Goal: Information Seeking & Learning: Learn about a topic

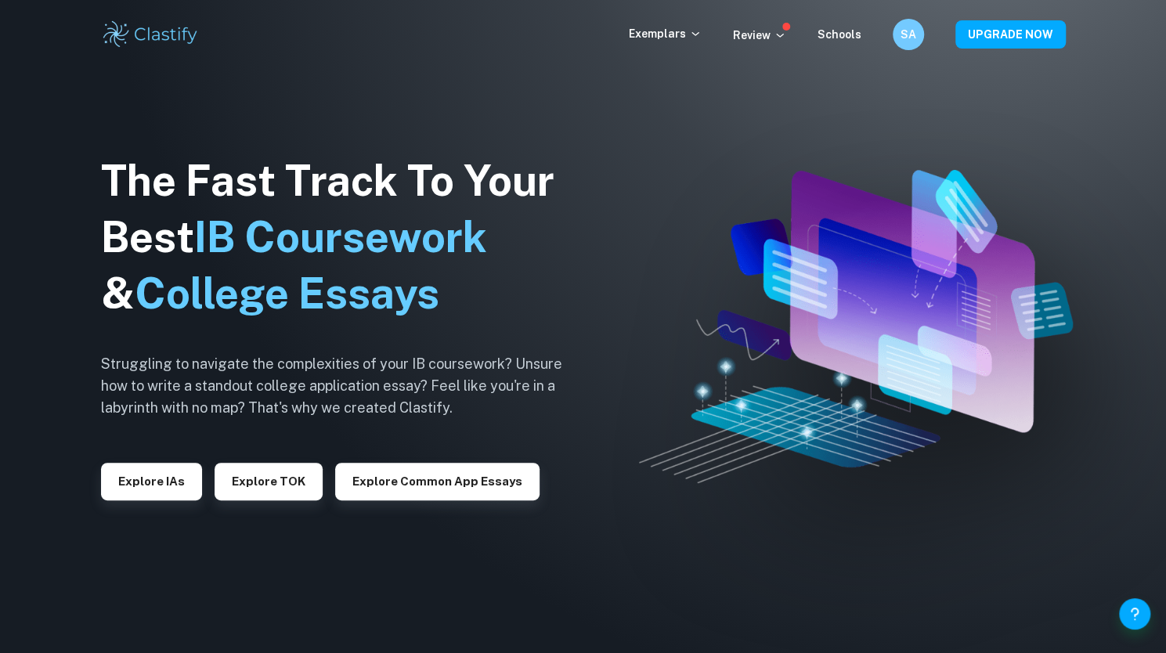
click at [1079, 421] on img at bounding box center [583, 326] width 1166 height 653
click at [240, 481] on button "Explore TOK" at bounding box center [269, 482] width 108 height 38
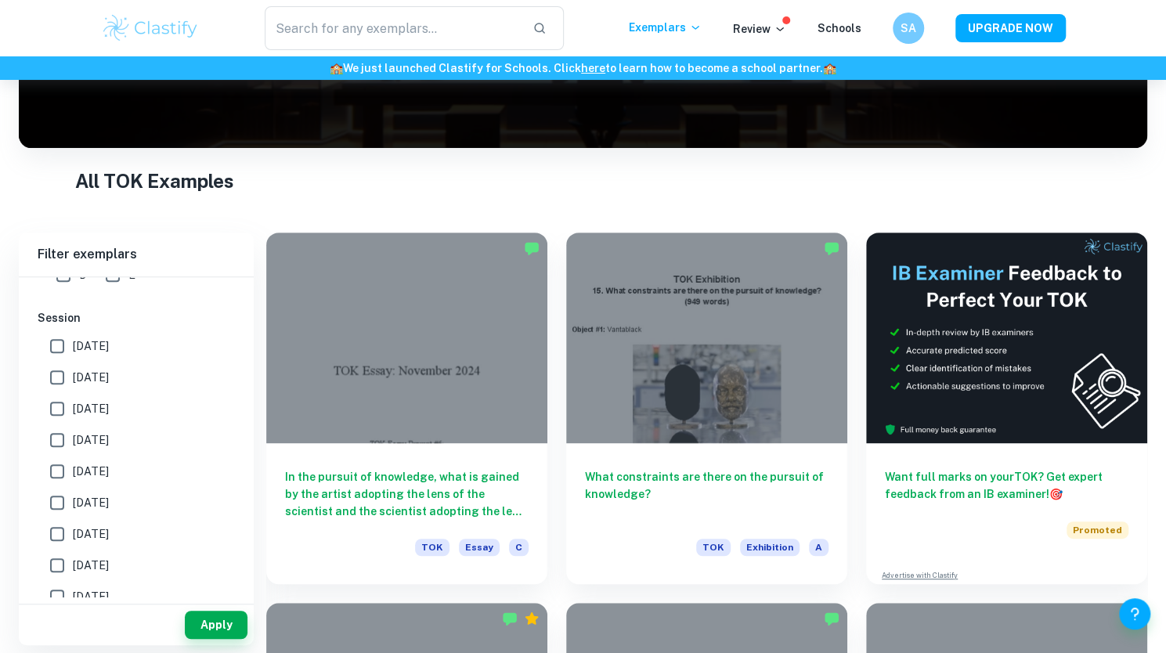
scroll to position [160, 0]
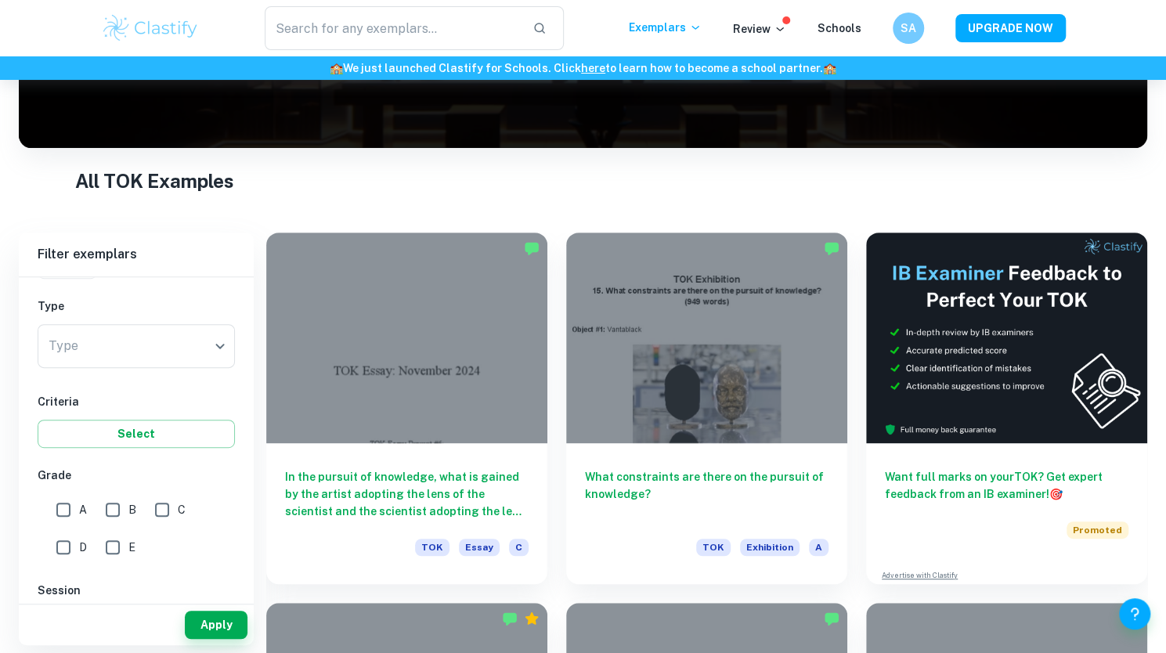
click at [69, 513] on input "A" at bounding box center [63, 509] width 31 height 31
checkbox input "true"
click at [202, 616] on button "Apply" at bounding box center [216, 625] width 63 height 28
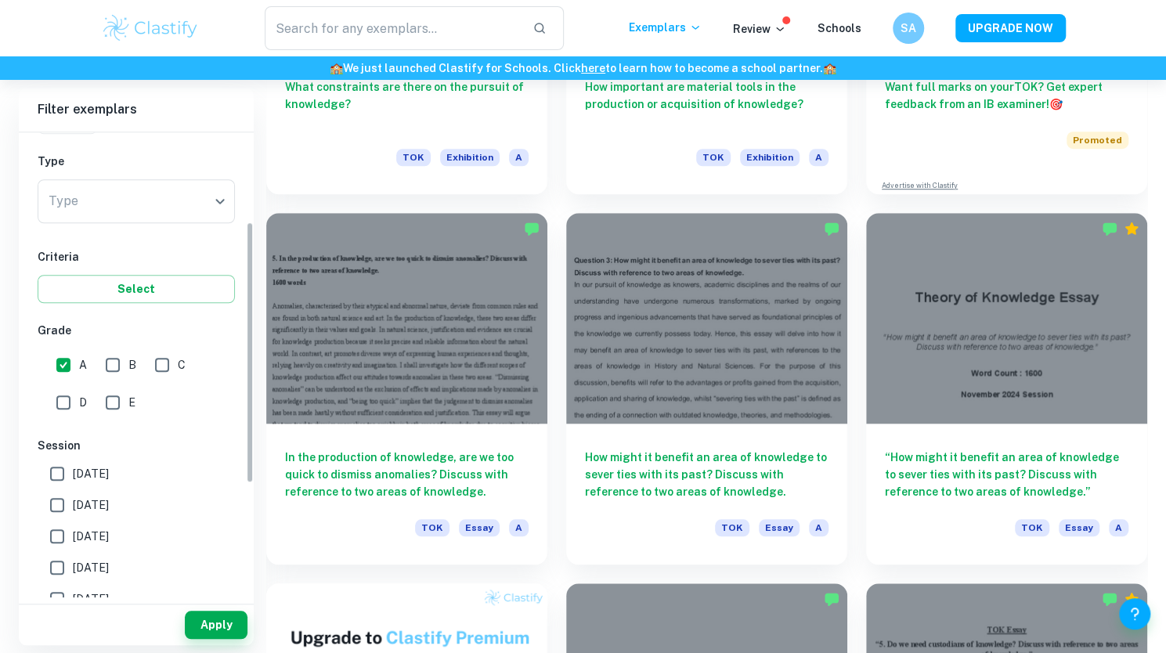
scroll to position [0, 0]
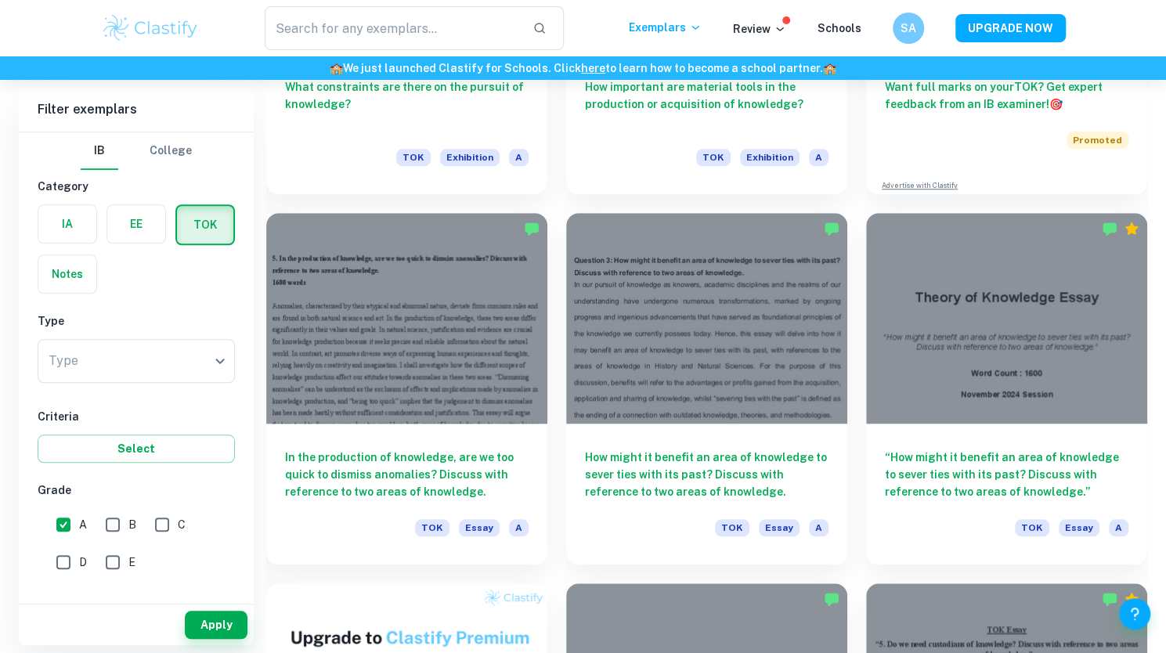
click at [86, 386] on div "Type ​ Type" at bounding box center [136, 364] width 197 height 50
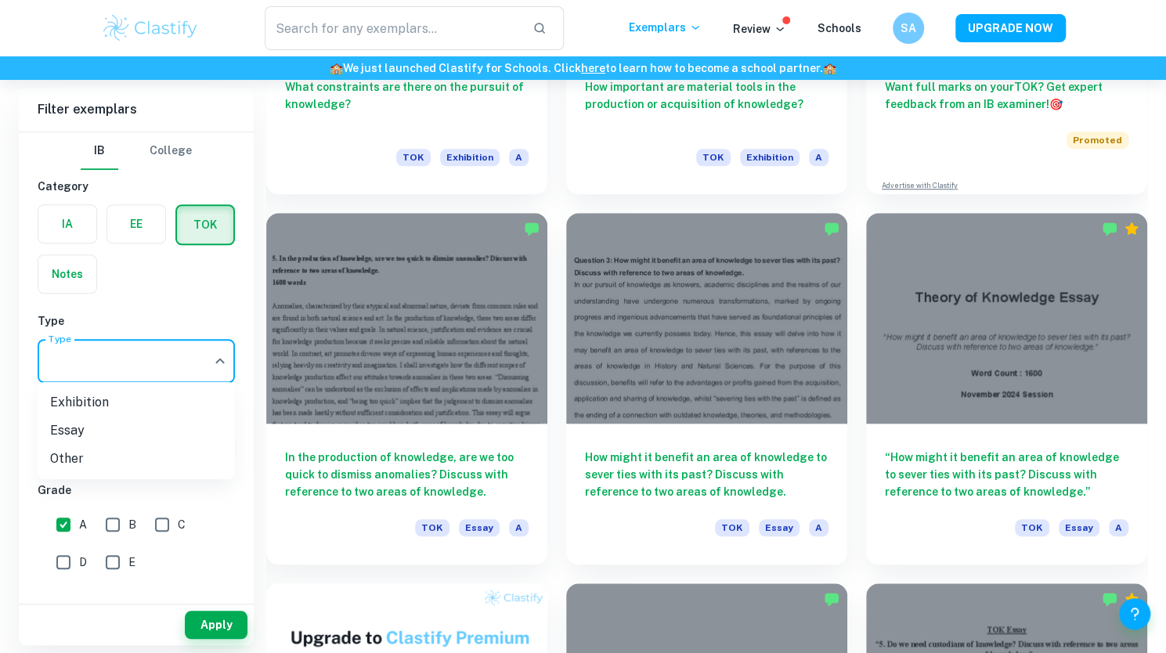
click at [103, 404] on li "Exhibition" at bounding box center [136, 403] width 197 height 28
type input "Exhibition"
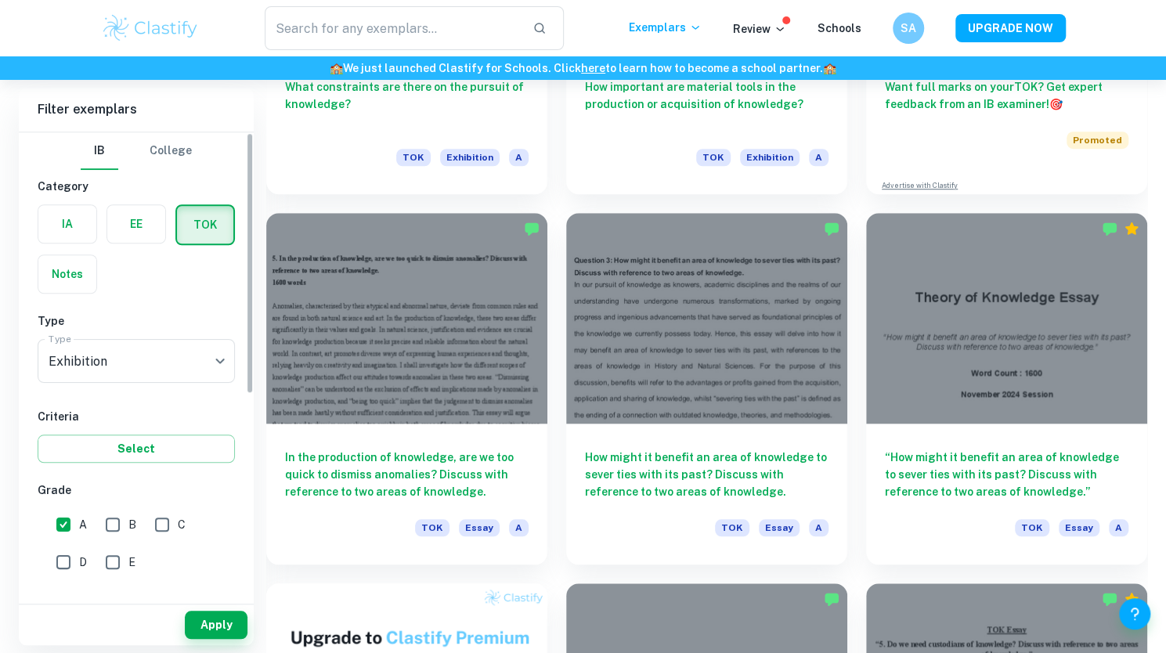
click at [226, 642] on div "Apply" at bounding box center [136, 625] width 235 height 41
click at [219, 629] on button "Apply" at bounding box center [216, 625] width 63 height 28
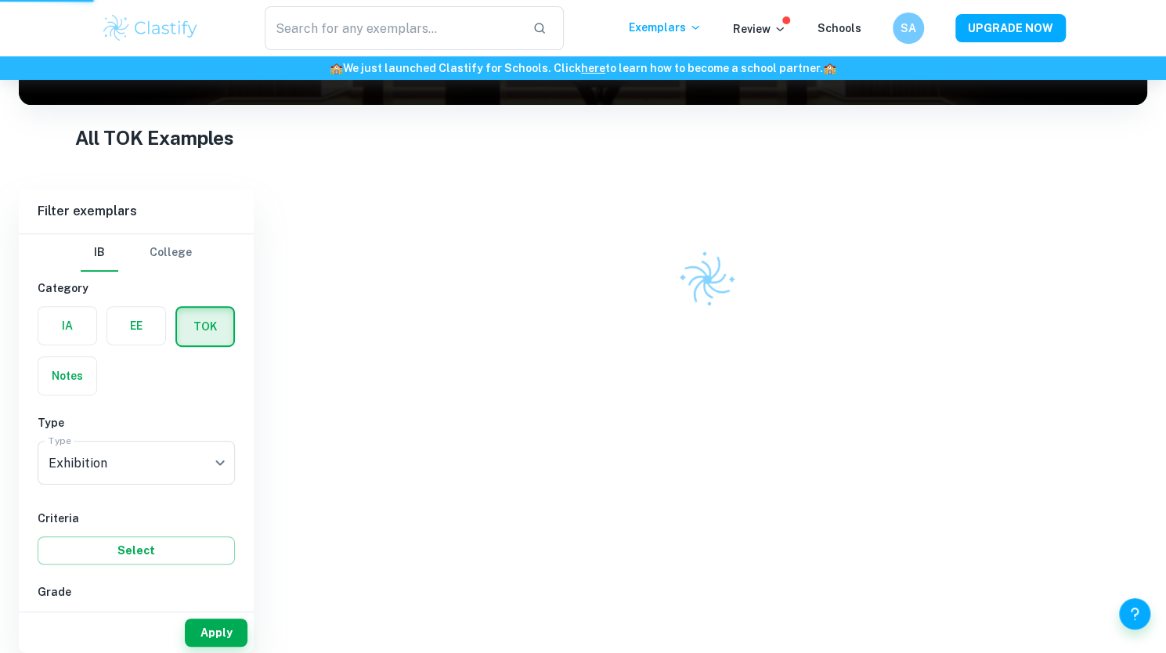
scroll to position [215, 0]
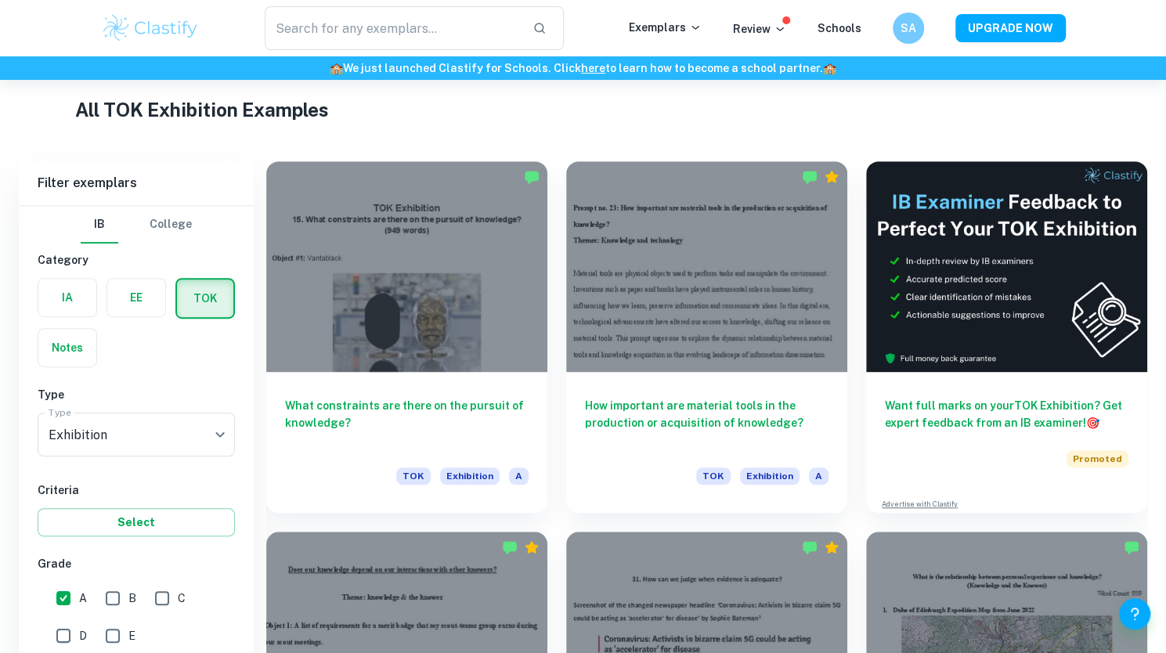
scroll to position [721, 0]
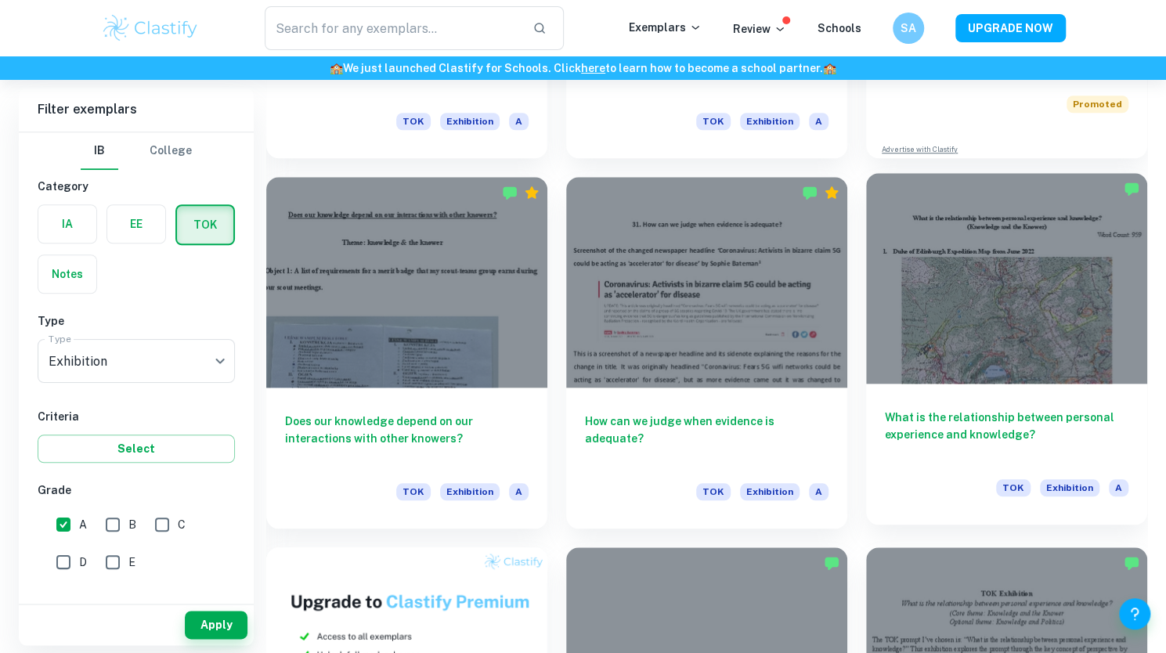
click at [960, 247] on div at bounding box center [1006, 278] width 281 height 211
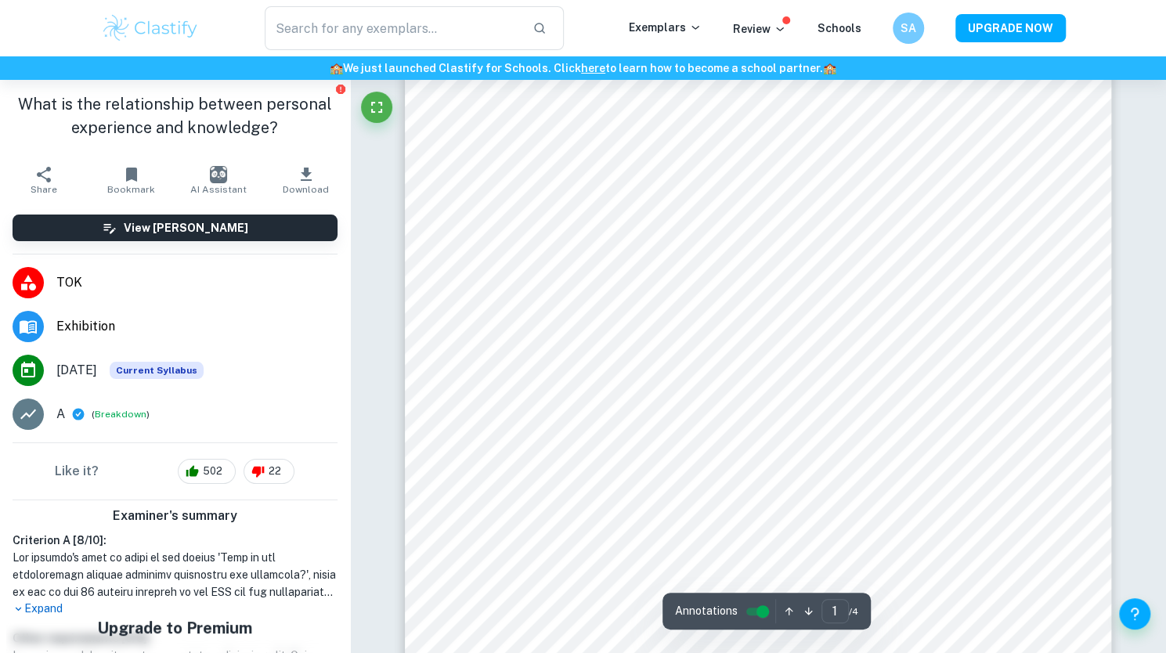
scroll to position [222, 0]
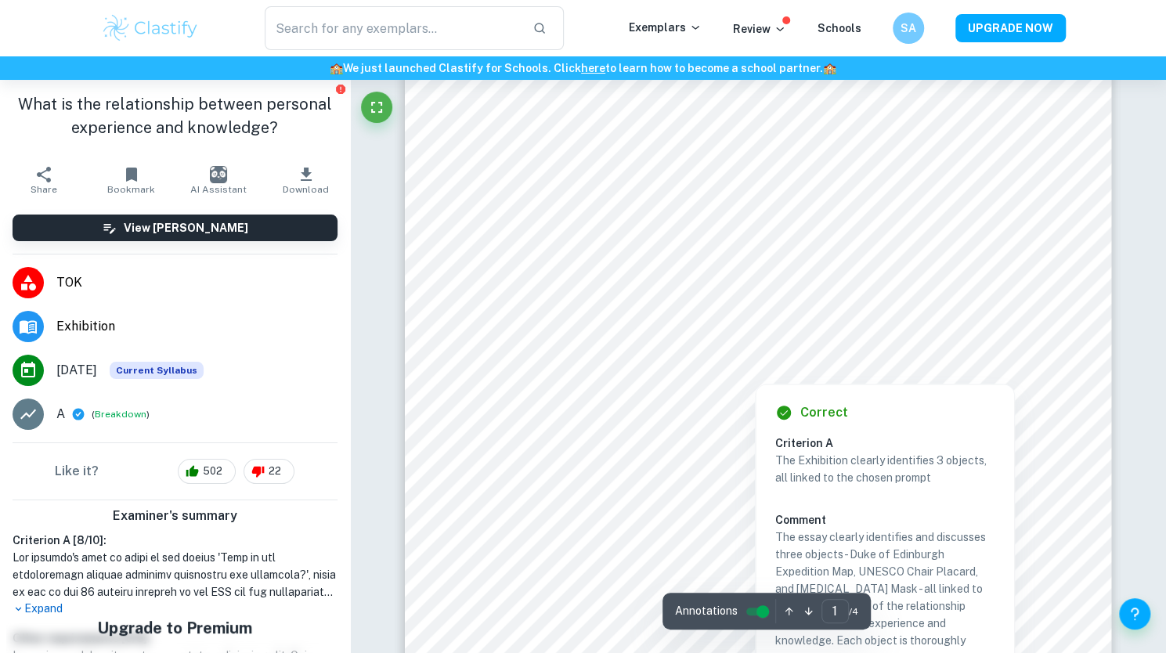
click at [718, 379] on div at bounding box center [755, 373] width 535 height 14
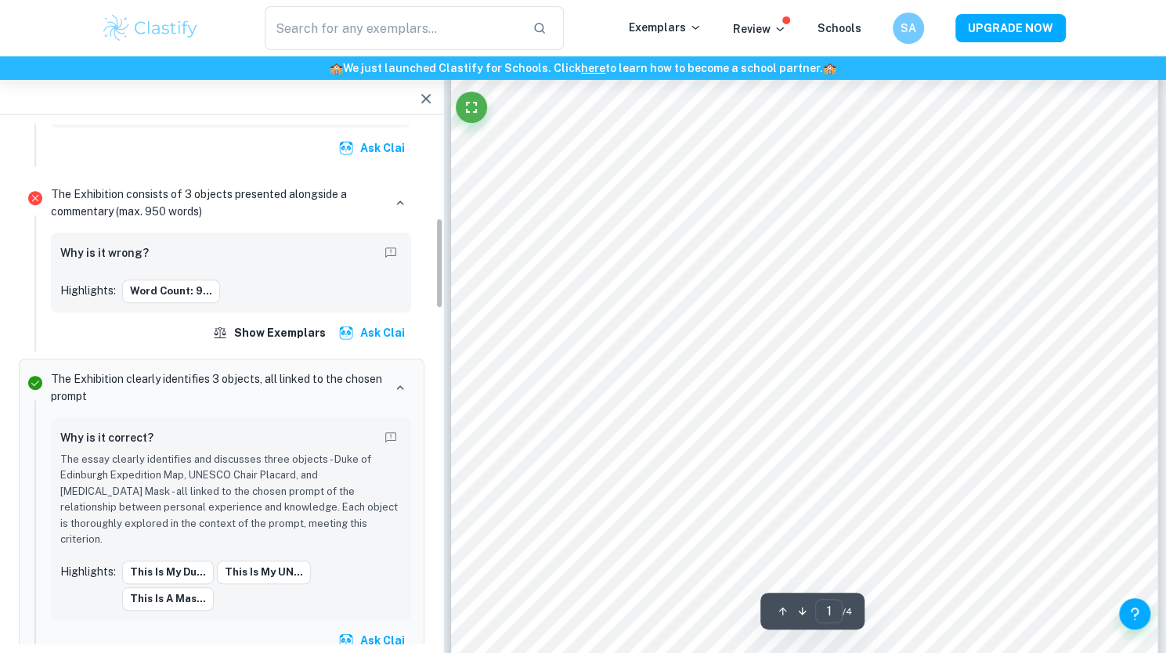
scroll to position [277, 0]
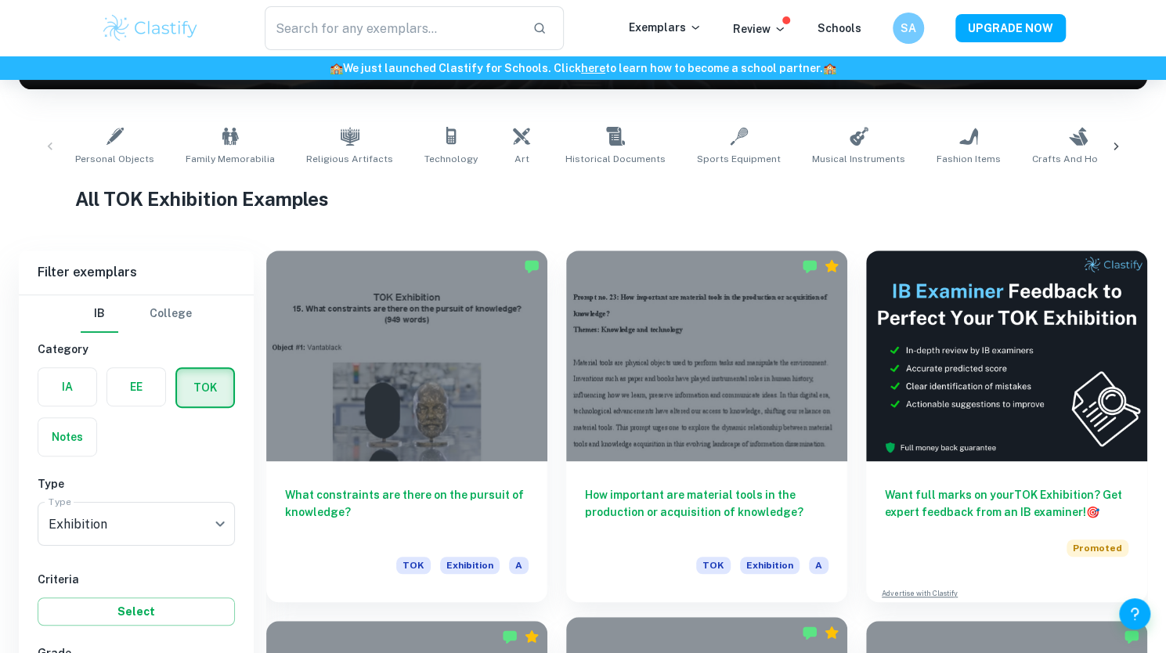
scroll to position [721, 0]
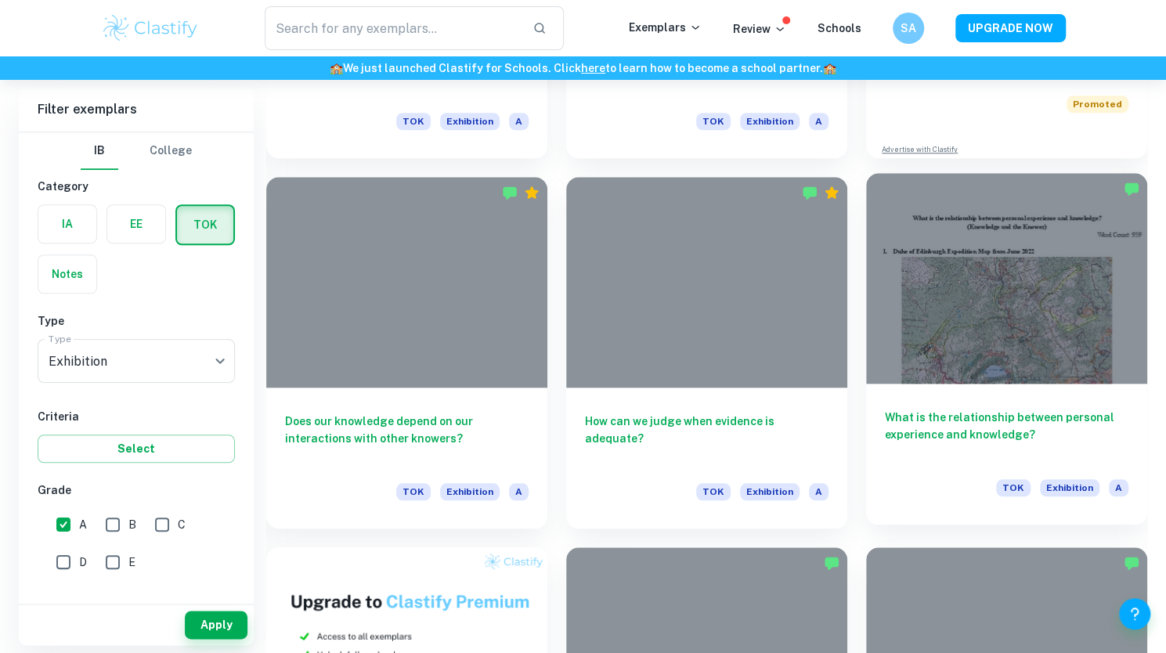
click at [997, 303] on div at bounding box center [1006, 278] width 281 height 211
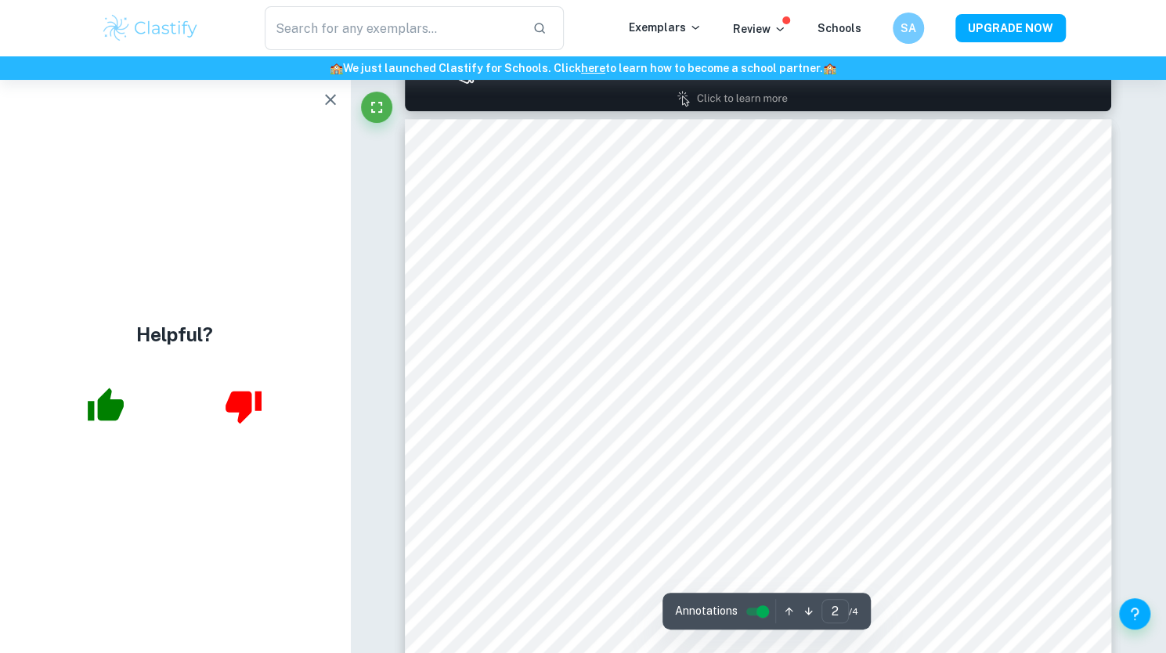
scroll to position [374, 0]
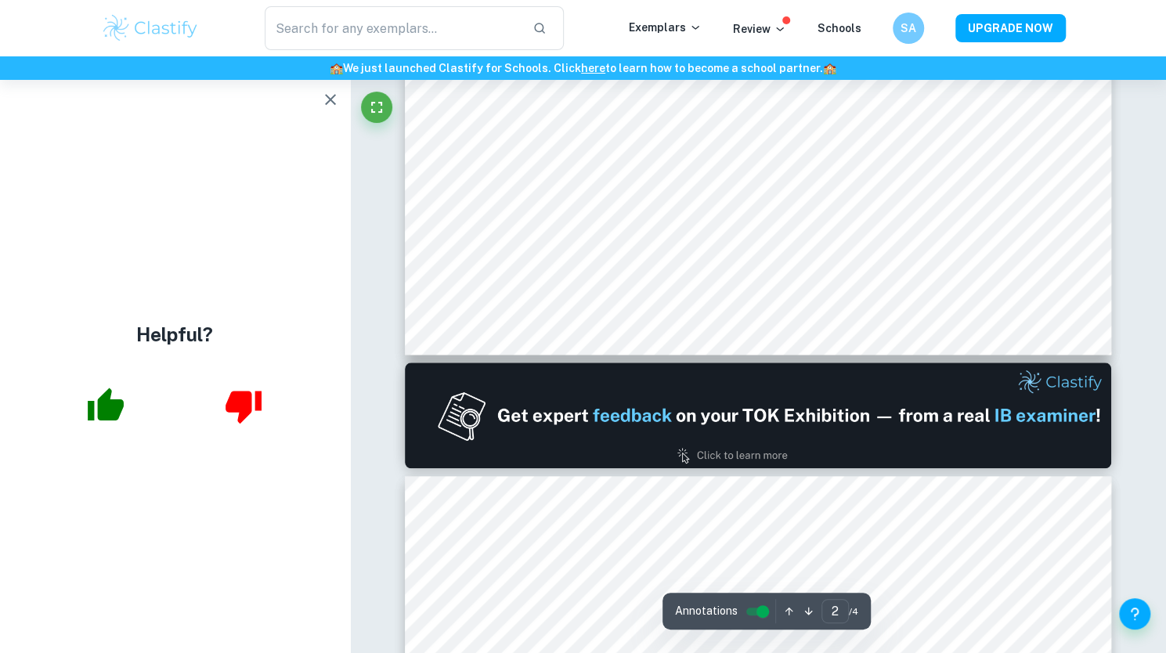
type input "1"
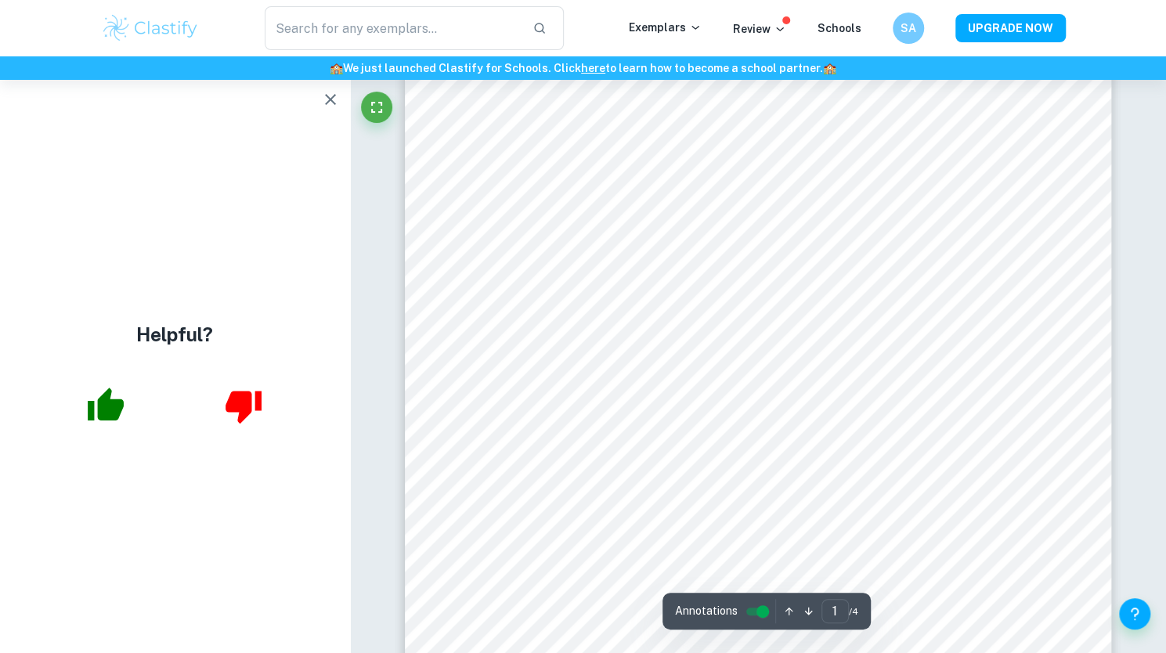
scroll to position [327, 0]
